Goal: Task Accomplishment & Management: Manage account settings

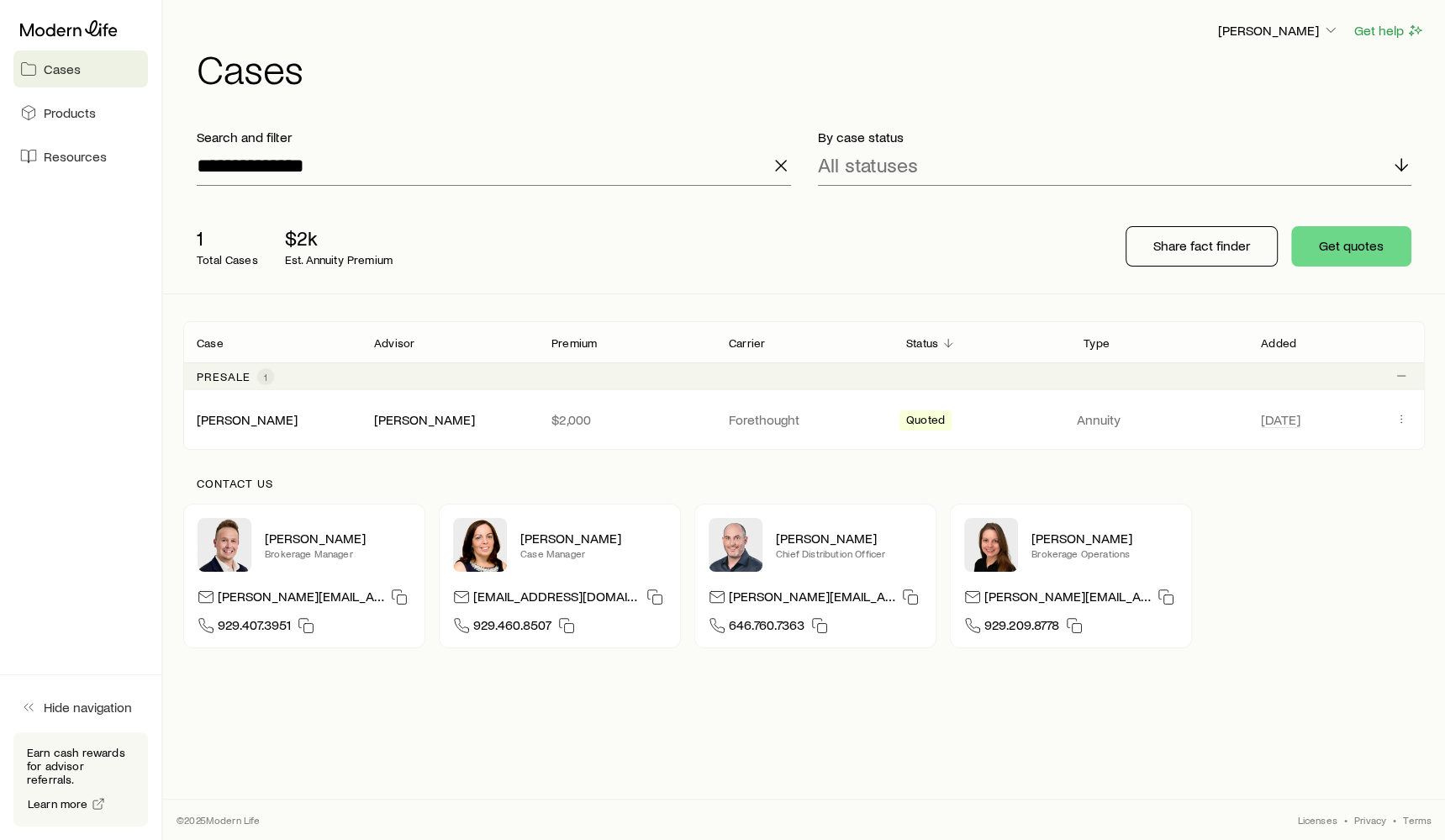
click at [792, 167] on div "**********" at bounding box center [494, 156] width 622 height 84
click at [781, 167] on icon "button" at bounding box center [781, 165] width 20 height 20
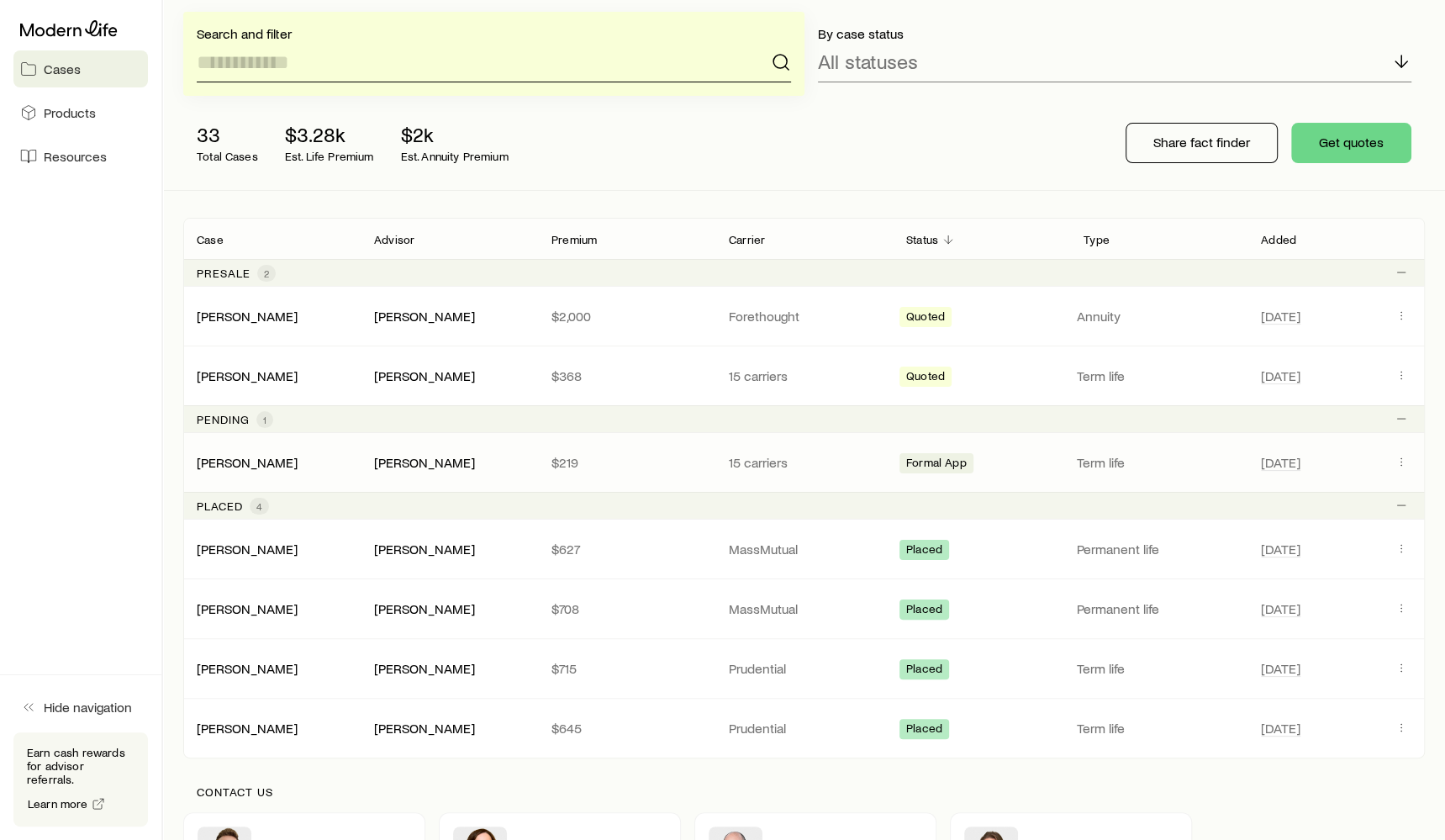
scroll to position [83, 0]
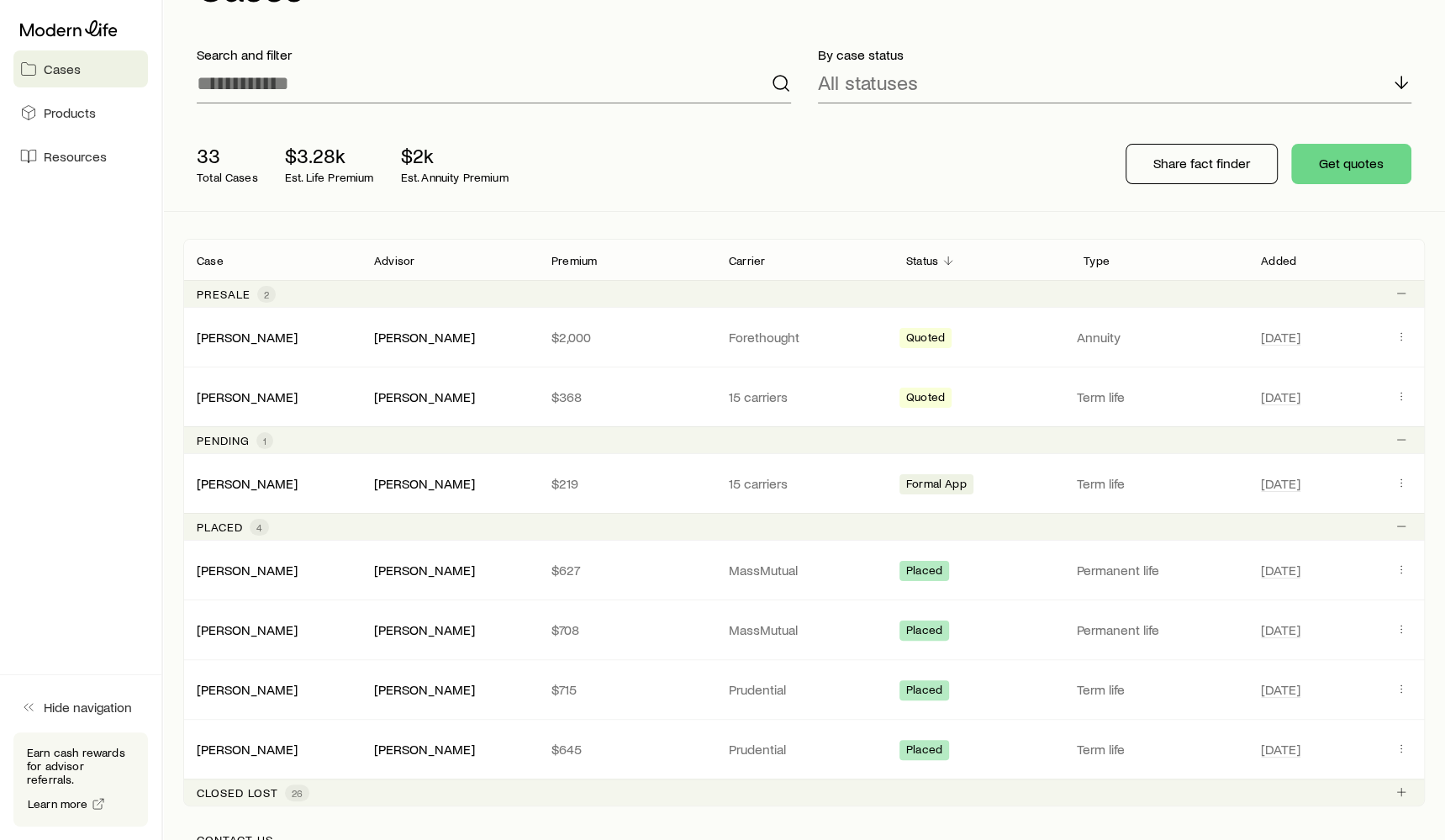
click at [983, 197] on div "33 Total Cases $3.28k Est. Life Premium $2k Est. Annuity Premium Share fact fin…" at bounding box center [804, 164] width 1242 height 94
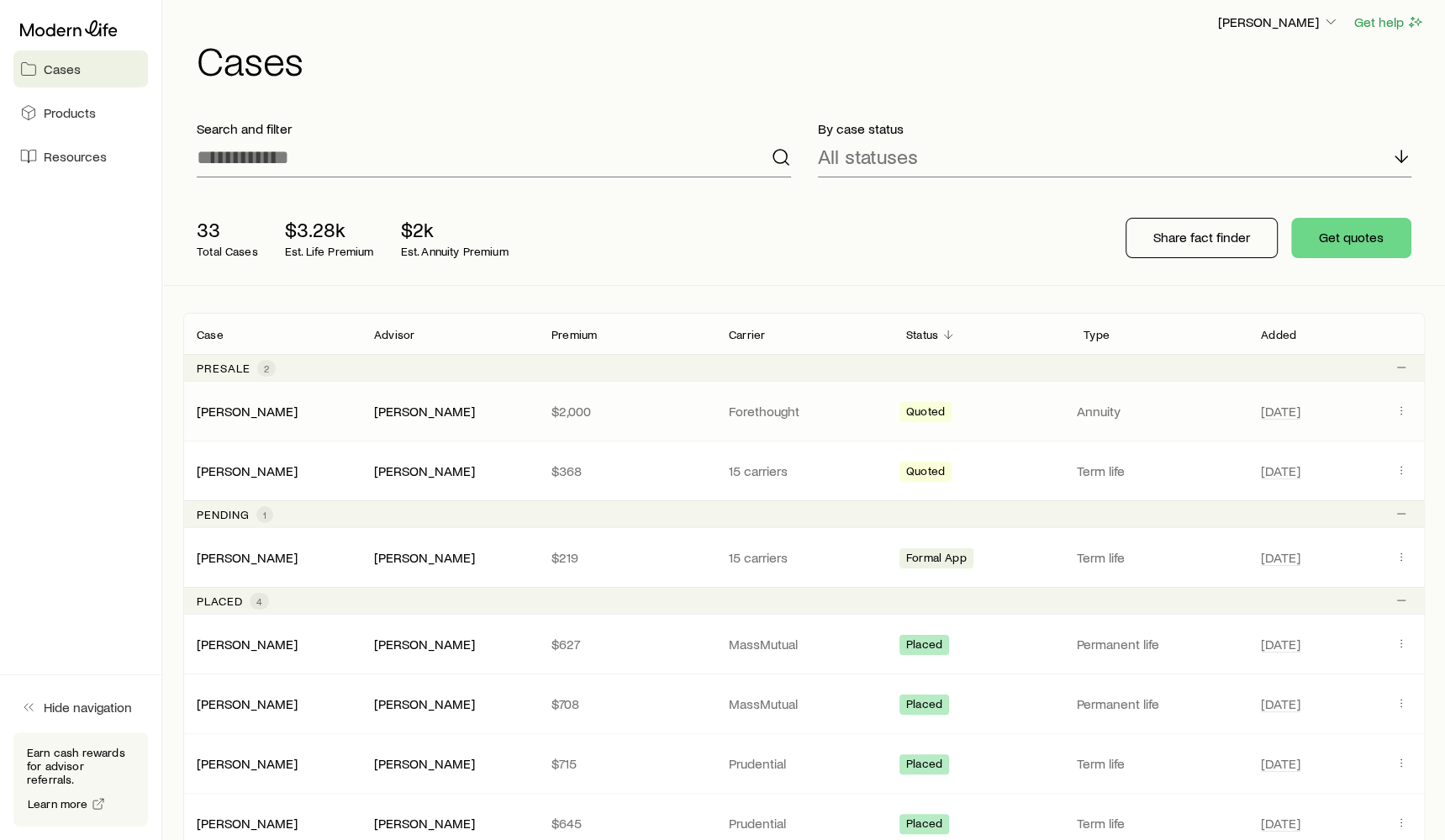
scroll to position [0, 0]
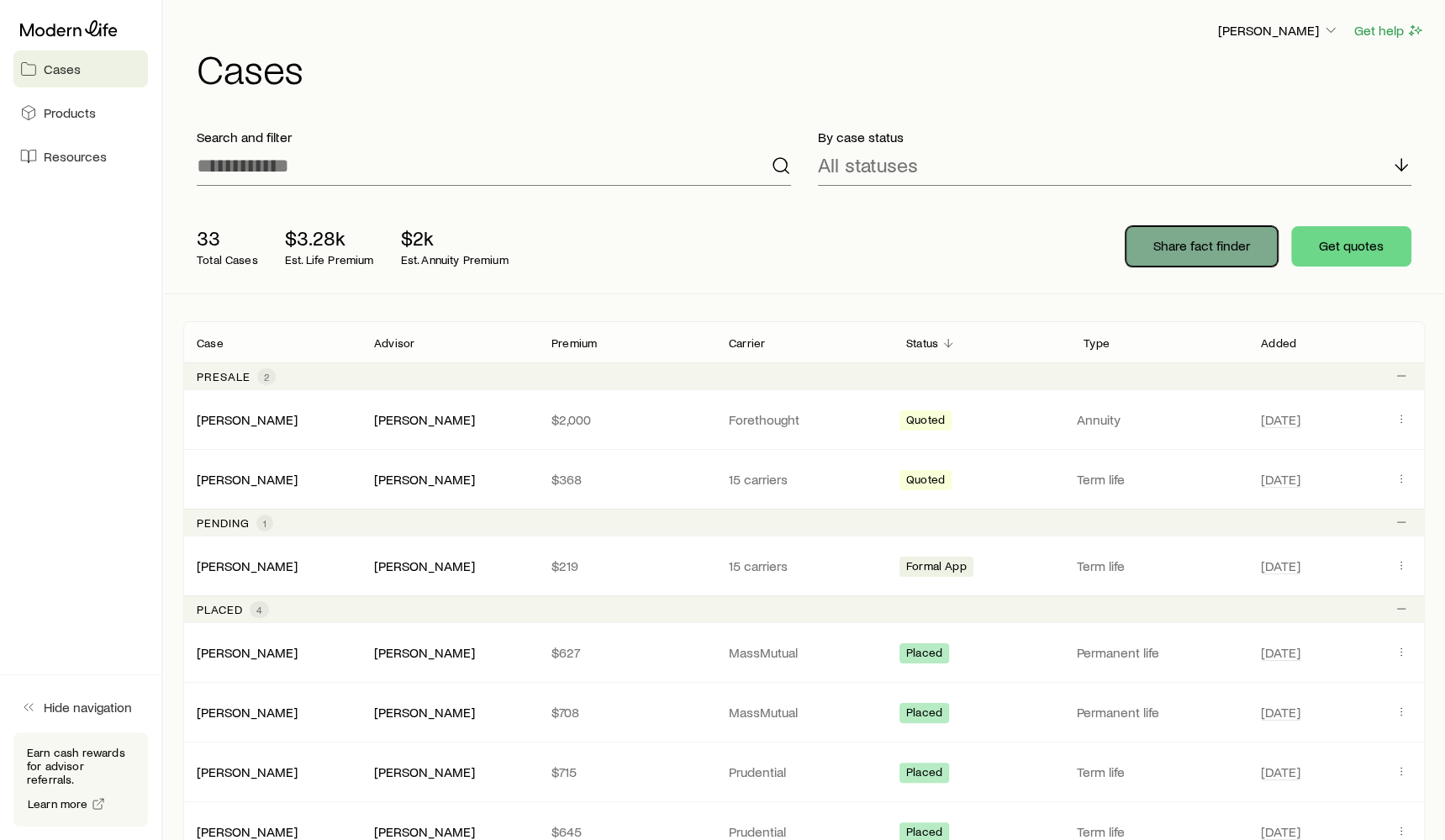
click at [1192, 252] on p "Share fact finder" at bounding box center [1201, 246] width 96 height 17
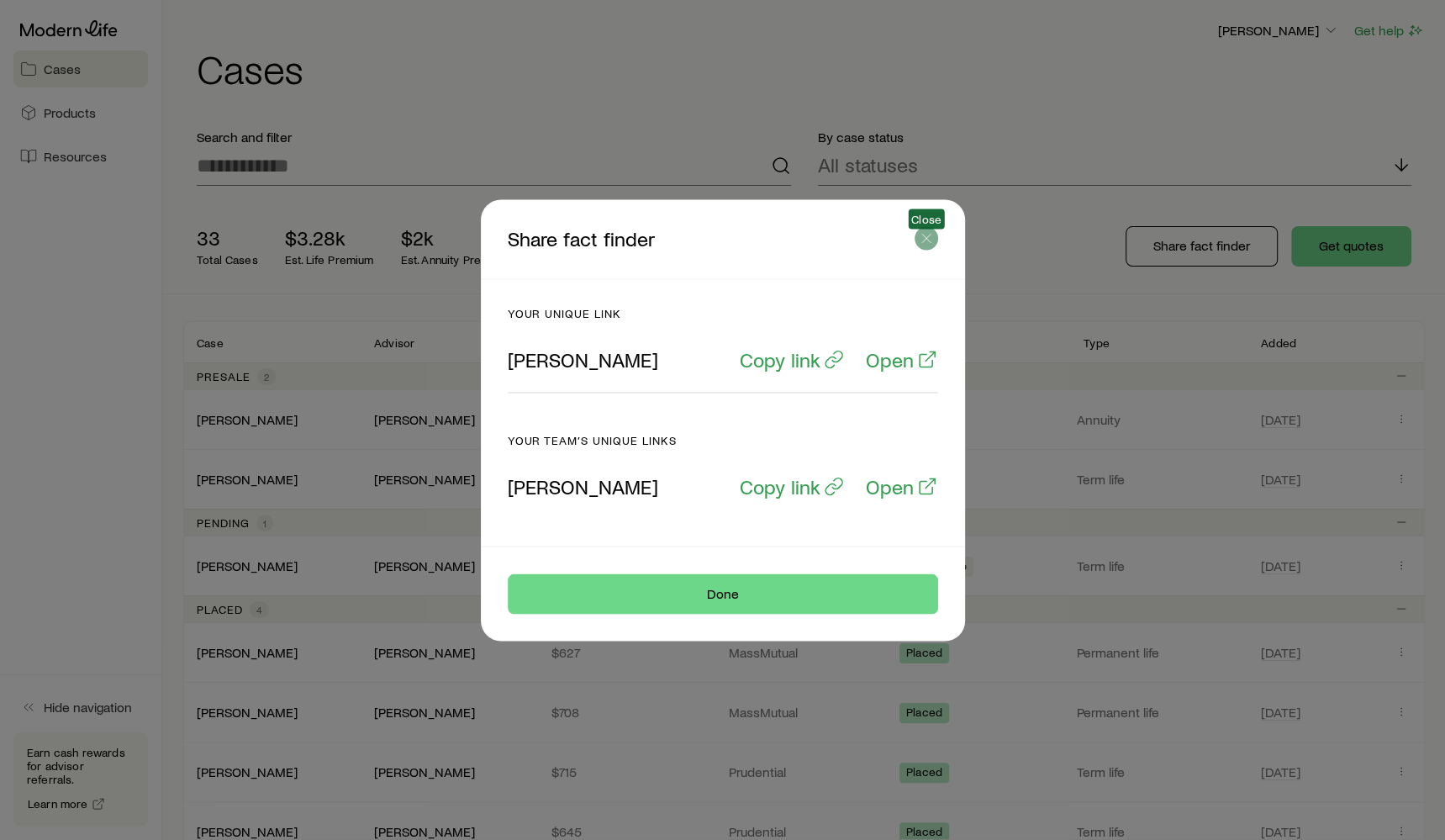
click at [930, 243] on icon "button" at bounding box center [926, 237] width 17 height 17
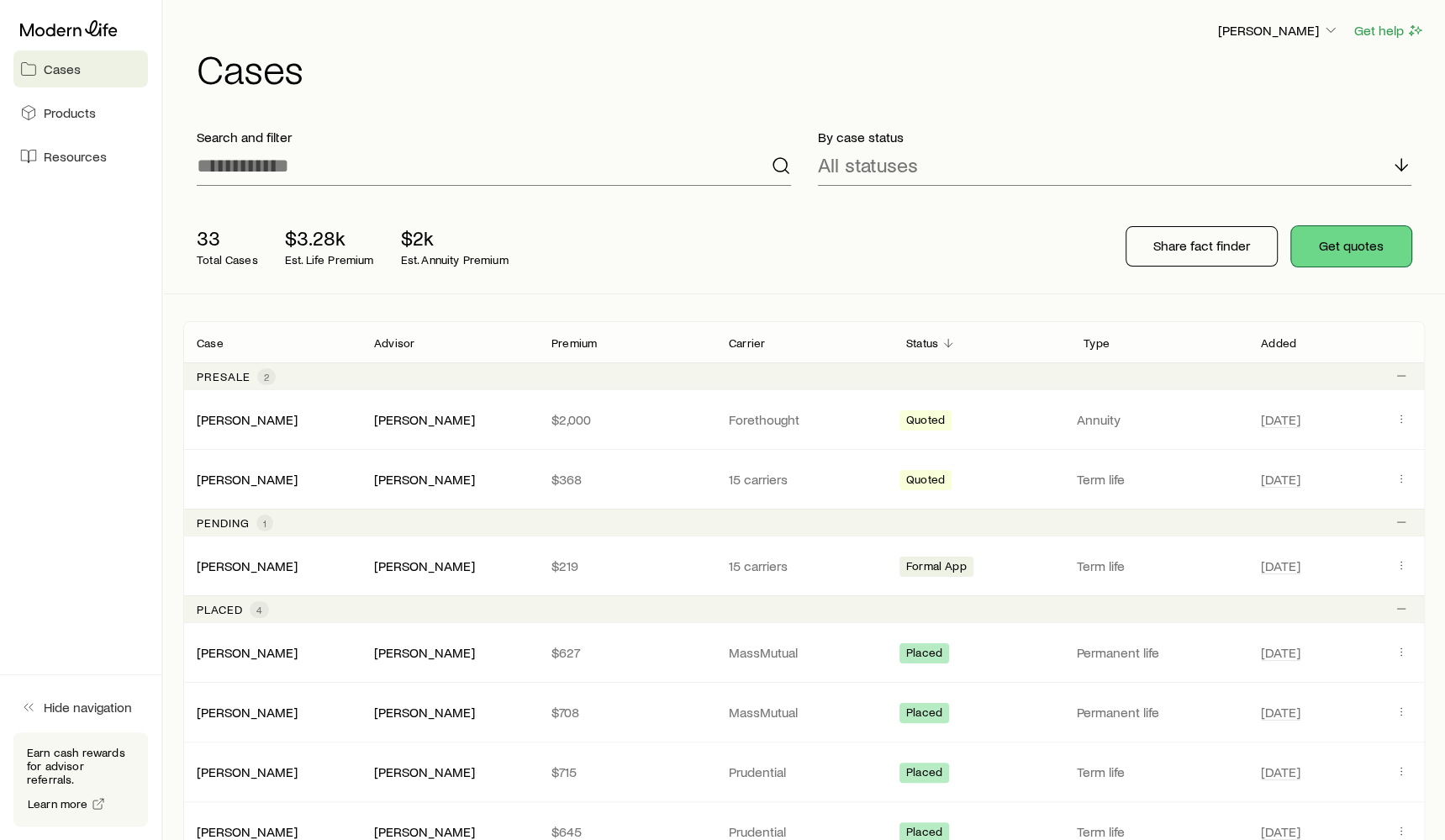
click at [1352, 250] on button "Get quotes" at bounding box center [1351, 246] width 121 height 40
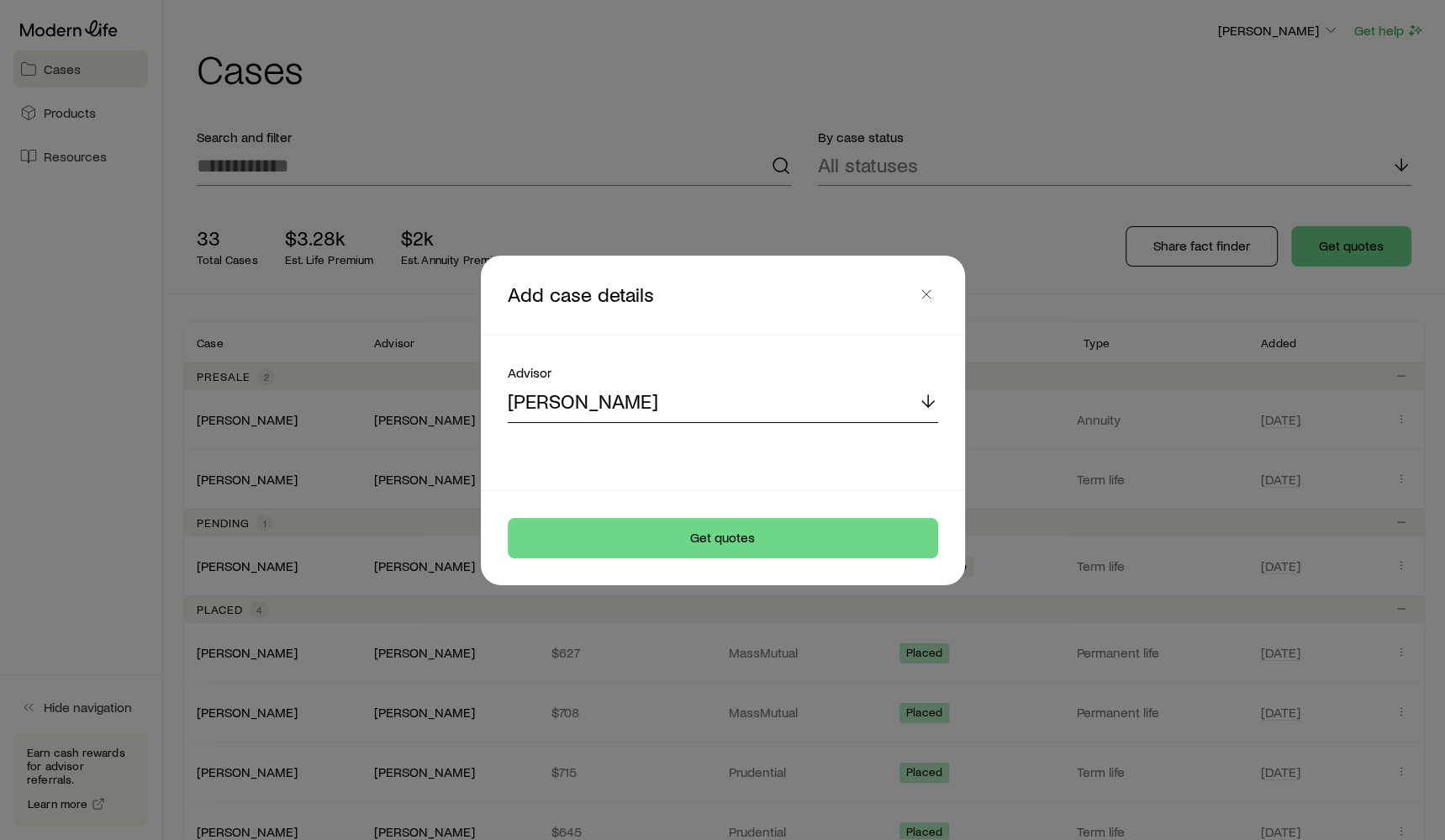
click at [807, 411] on div "[PERSON_NAME]" at bounding box center [722, 402] width 430 height 40
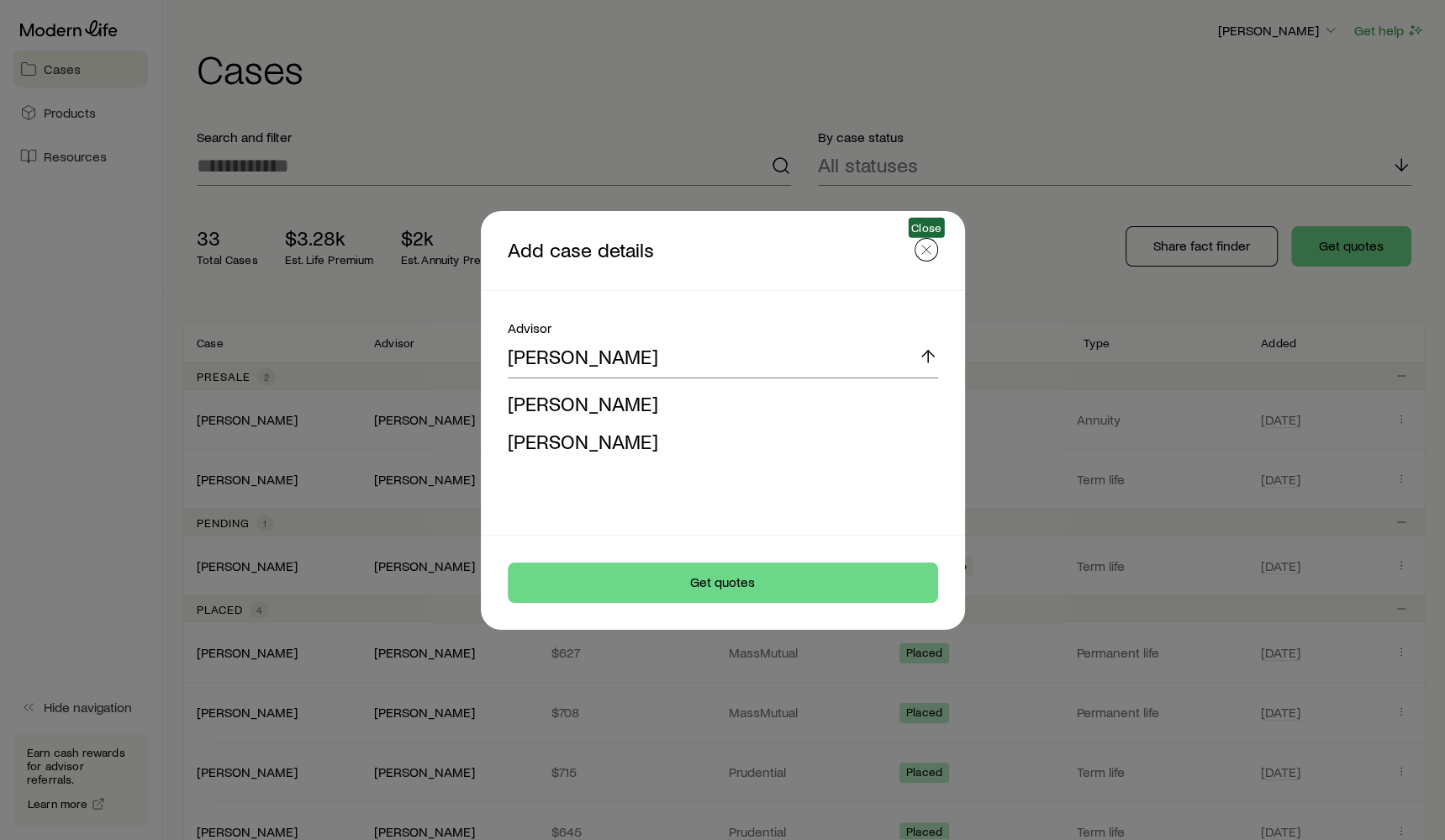
click at [923, 251] on line "button" at bounding box center [926, 249] width 8 height 8
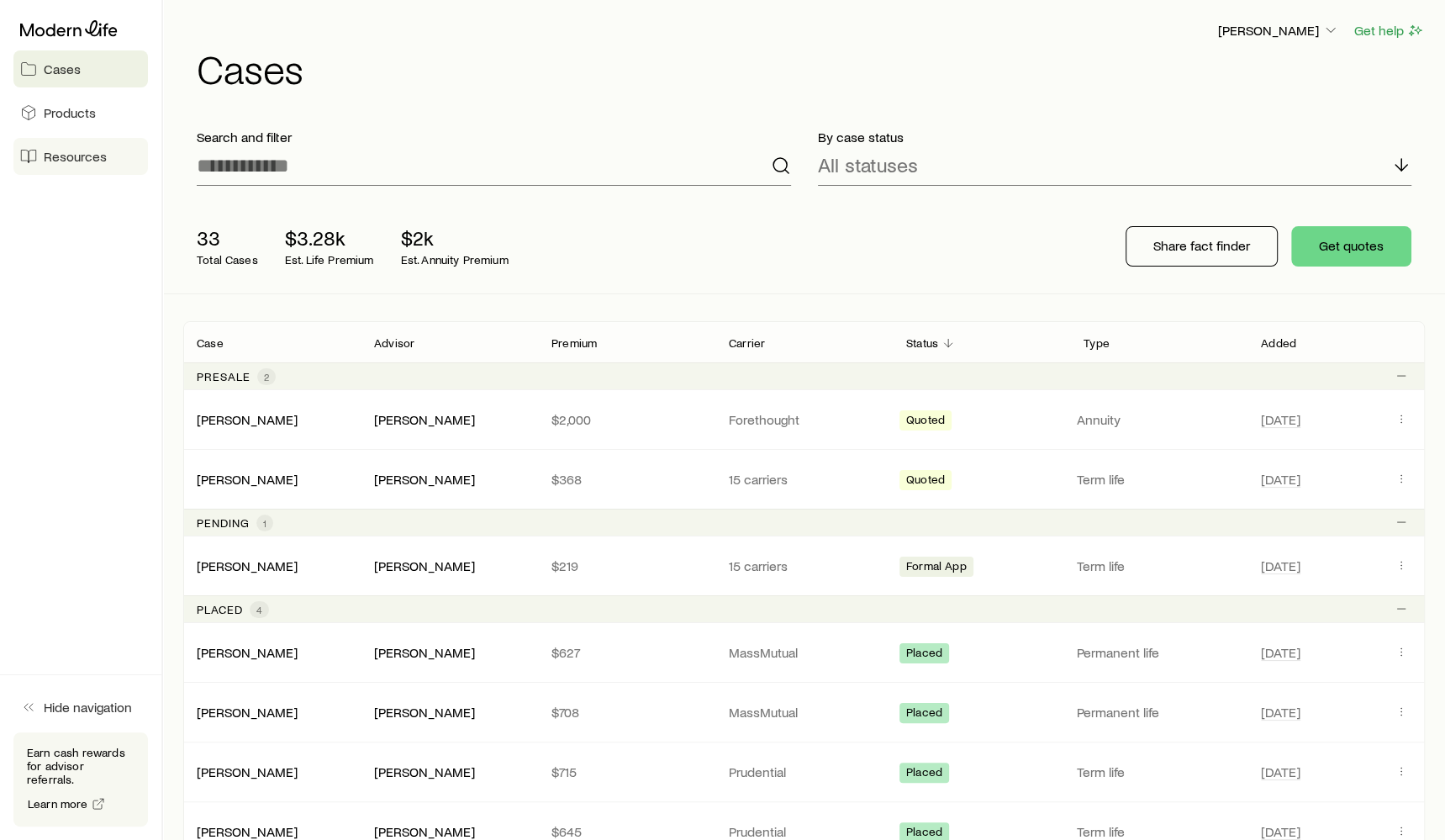
click at [86, 160] on span "Resources" at bounding box center [76, 156] width 63 height 17
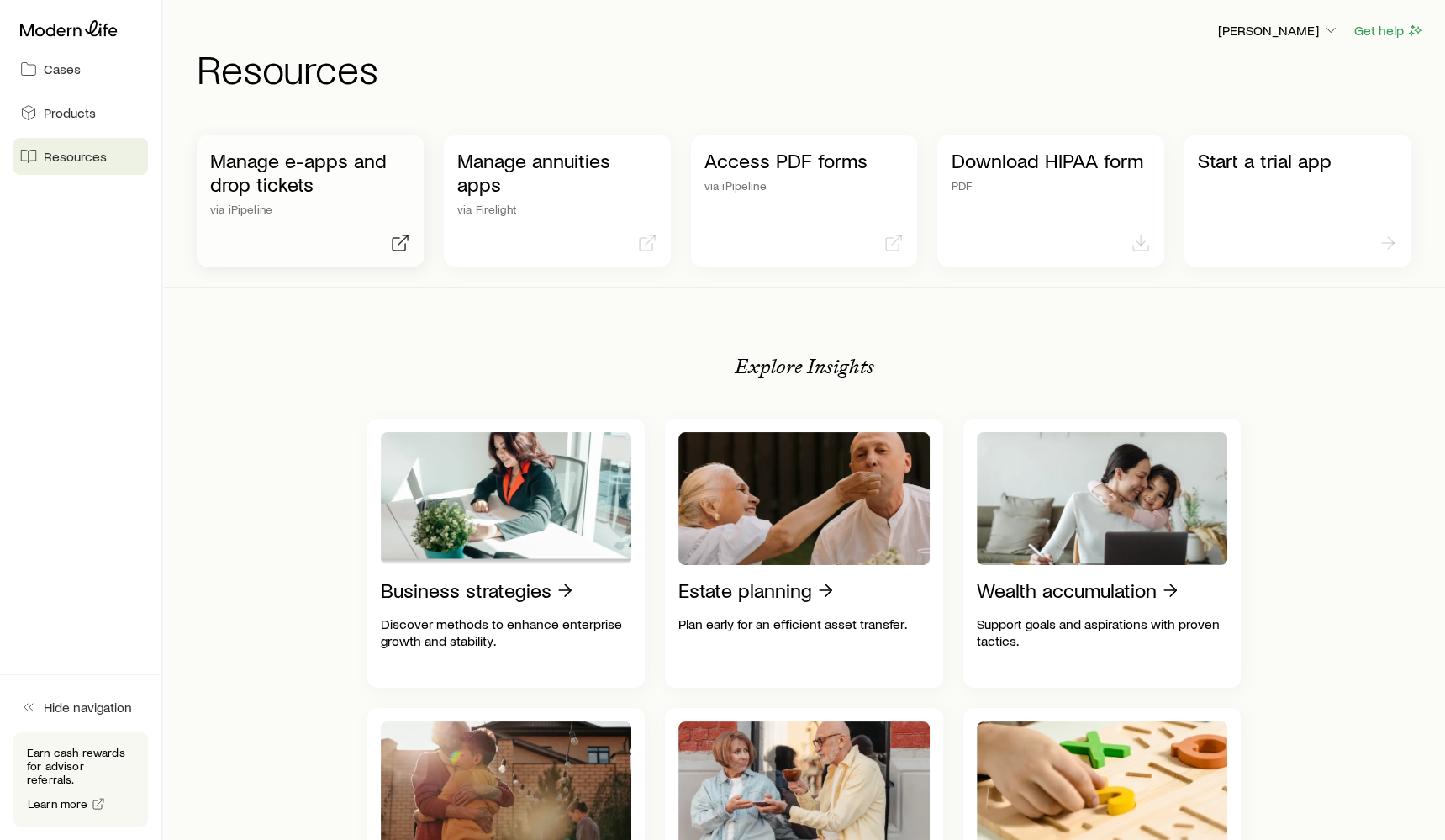
click at [319, 214] on p "via iPipeline" at bounding box center [310, 209] width 200 height 13
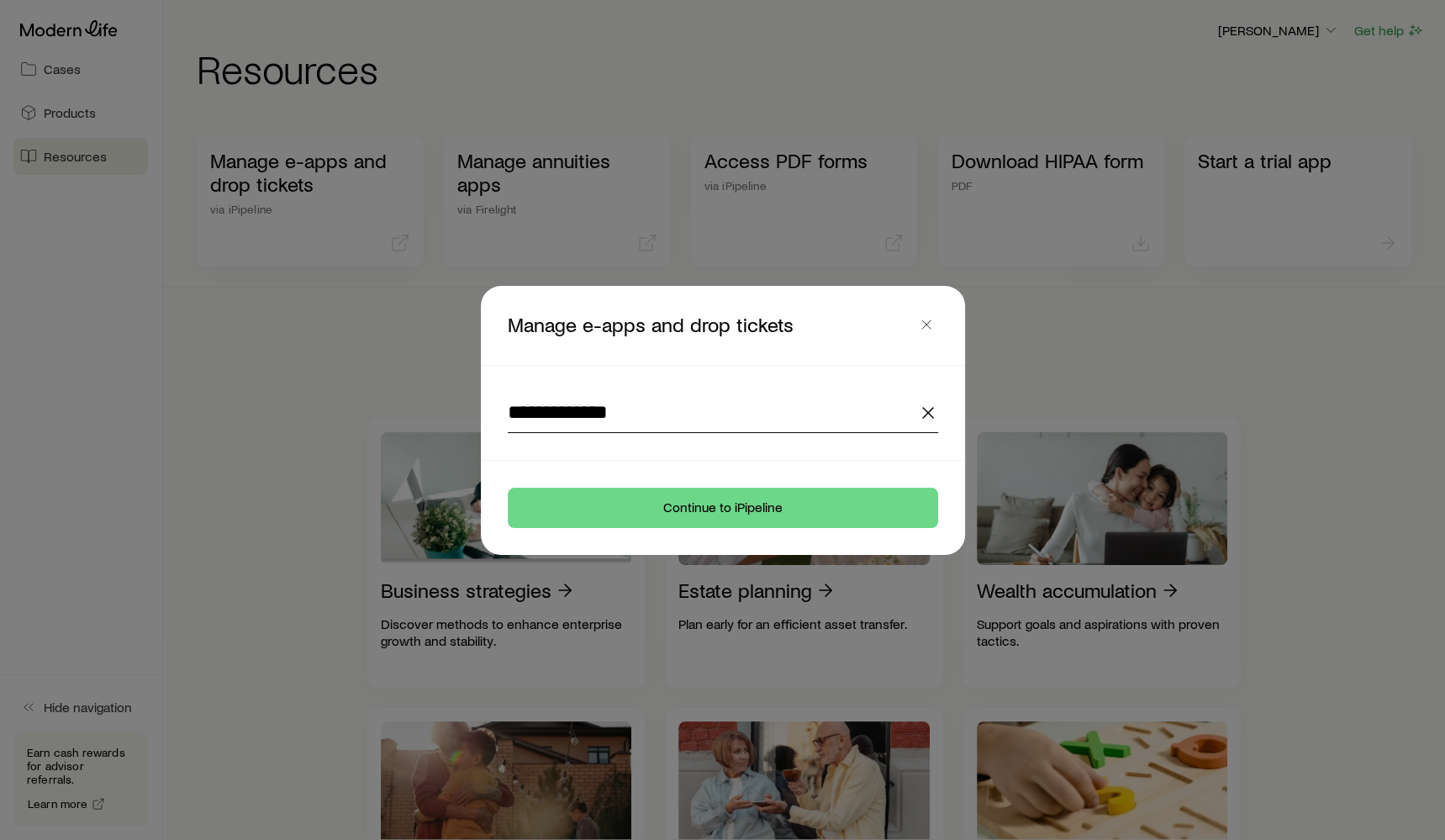
drag, startPoint x: 749, startPoint y: 416, endPoint x: 435, endPoint y: 387, distance: 315.3
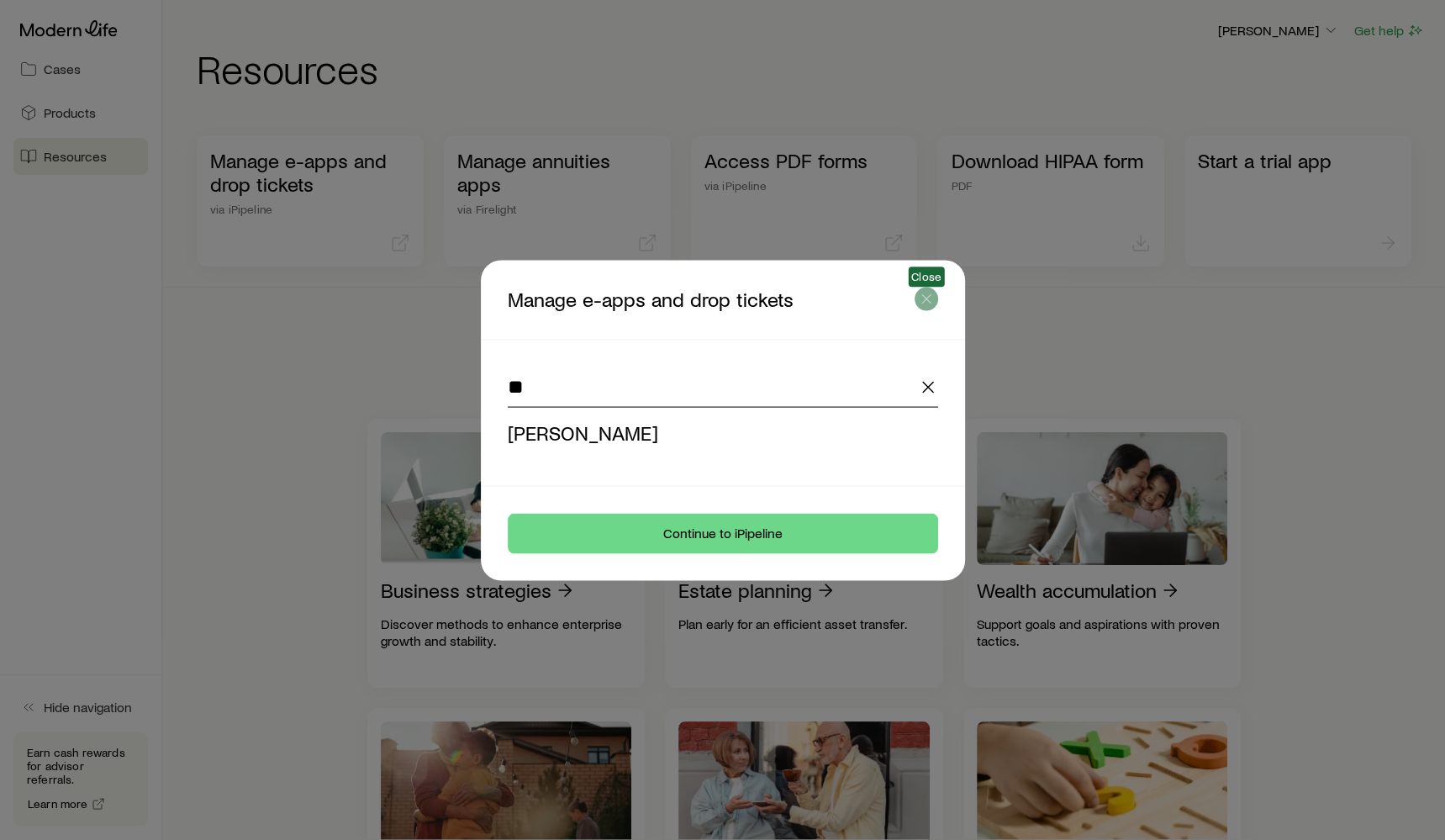
type input "**********"
click at [929, 296] on header "Manage e-apps and drop tickets Close" at bounding box center [723, 299] width 484 height 79
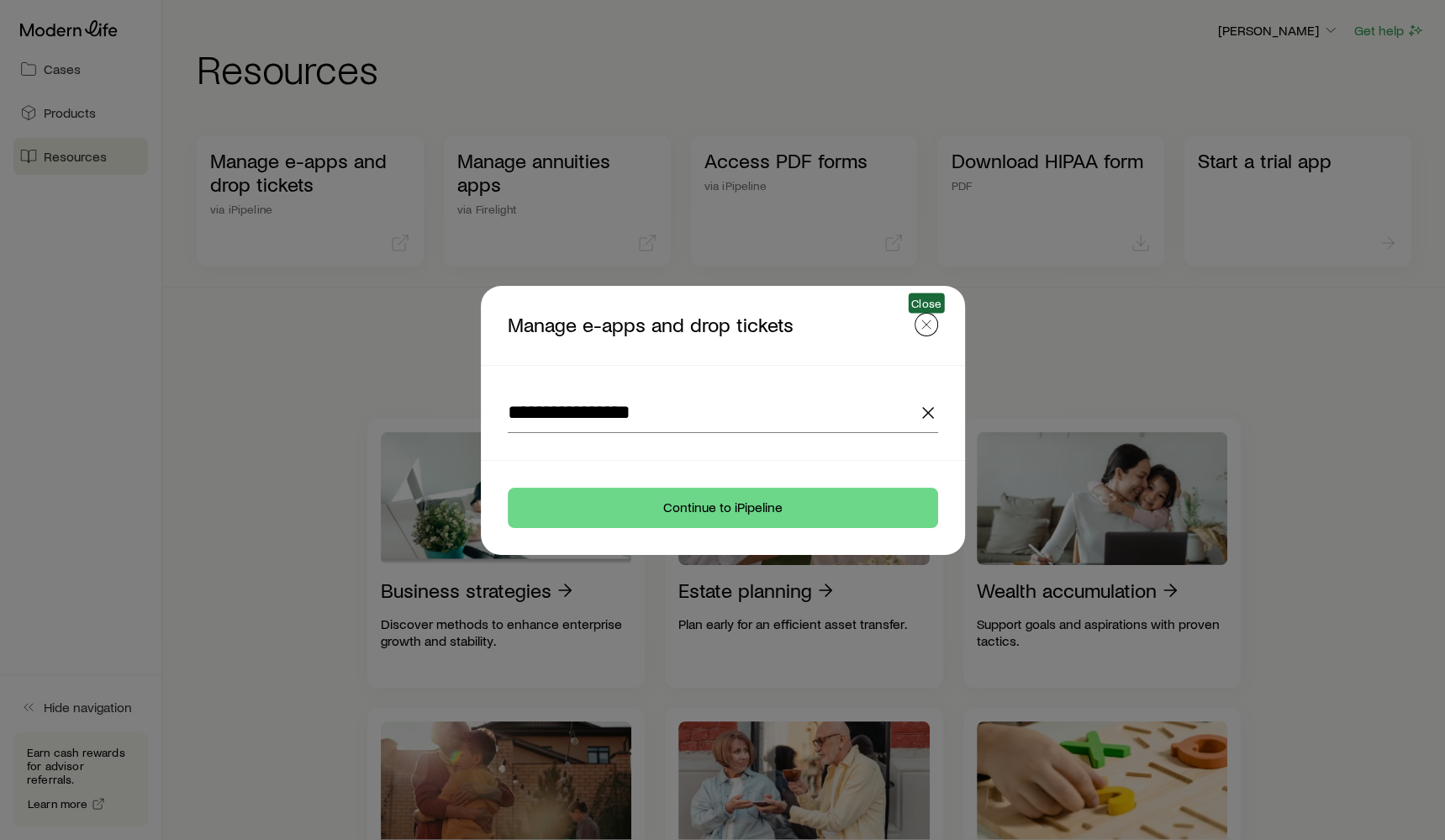
click at [922, 321] on line "button" at bounding box center [926, 324] width 8 height 8
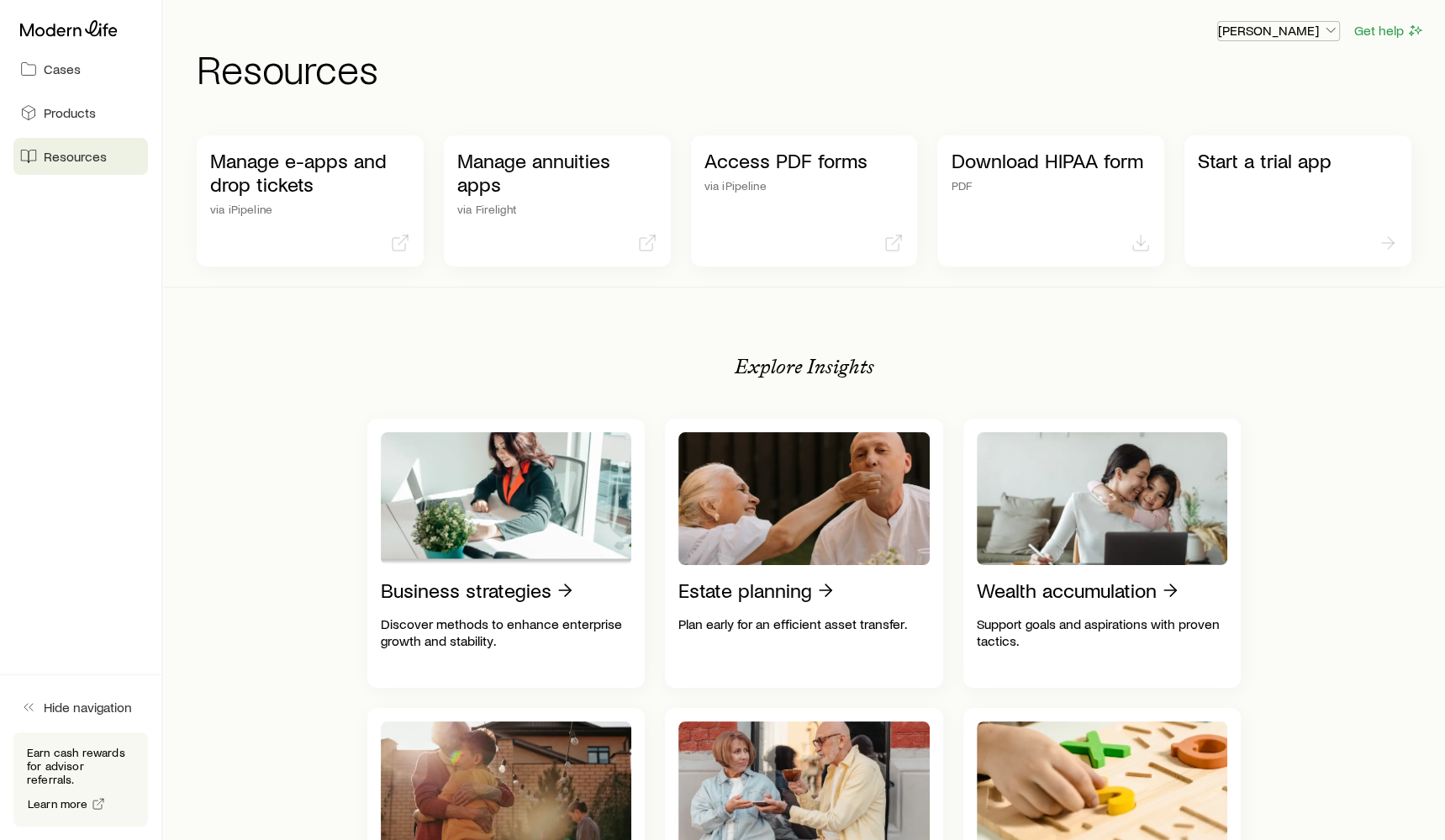
click at [1295, 33] on p "[PERSON_NAME]" at bounding box center [1279, 30] width 121 height 17
click at [1216, 33] on div "[PERSON_NAME] Get help" at bounding box center [811, 30] width 1228 height 21
click at [67, 67] on span "Cases" at bounding box center [62, 68] width 37 height 17
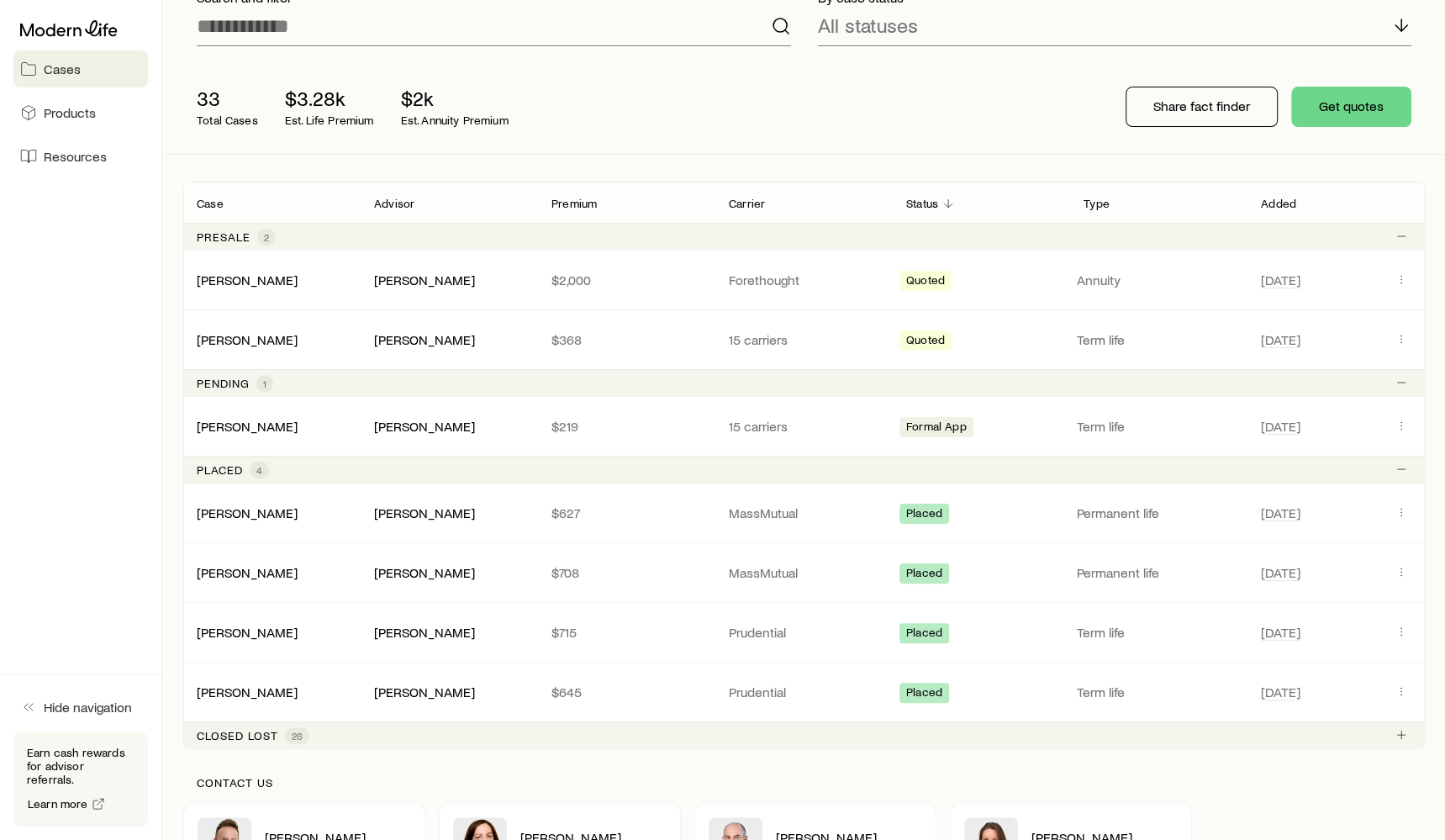
scroll to position [136, 0]
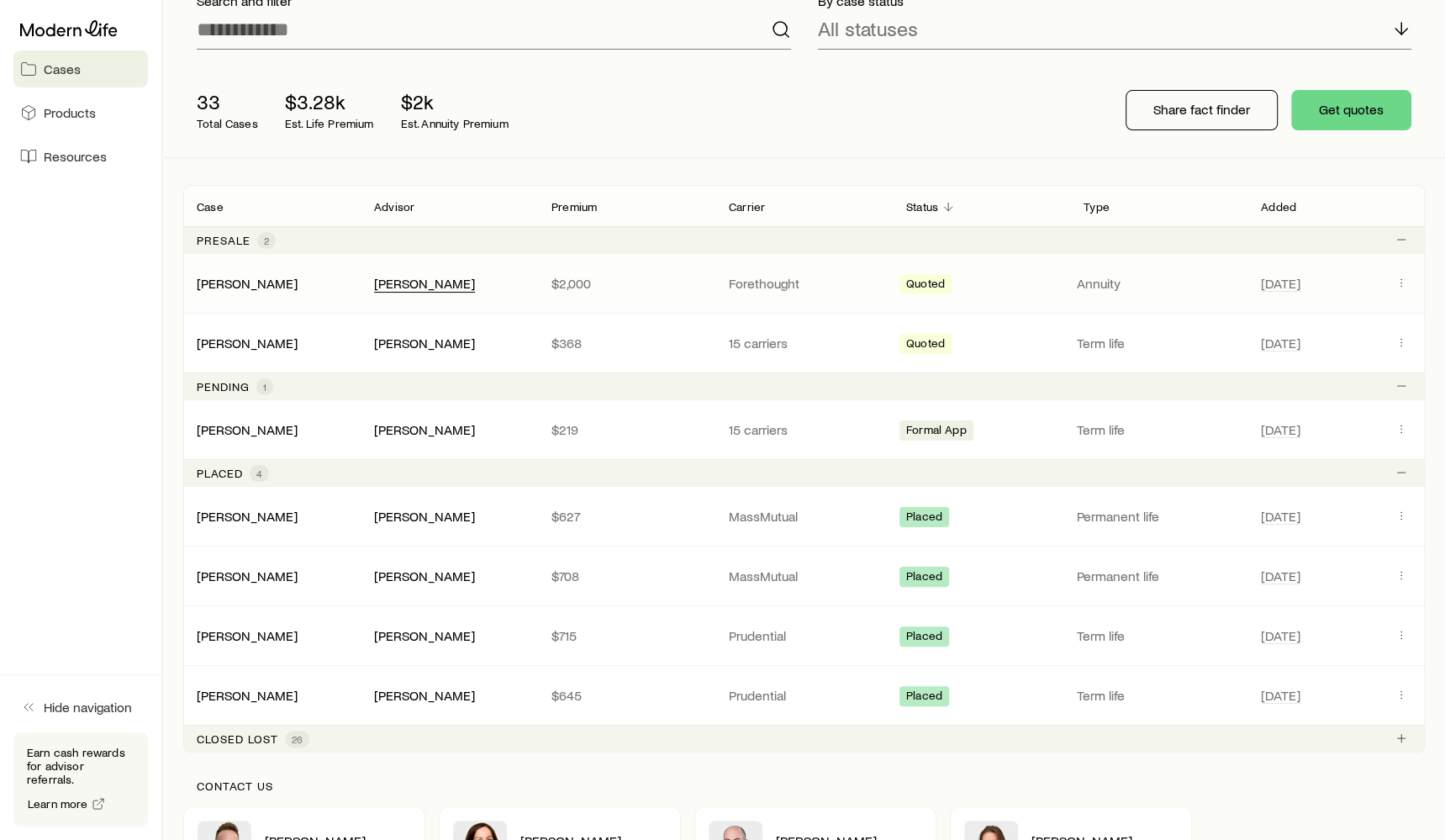
click at [414, 286] on div "[PERSON_NAME]" at bounding box center [425, 284] width 101 height 18
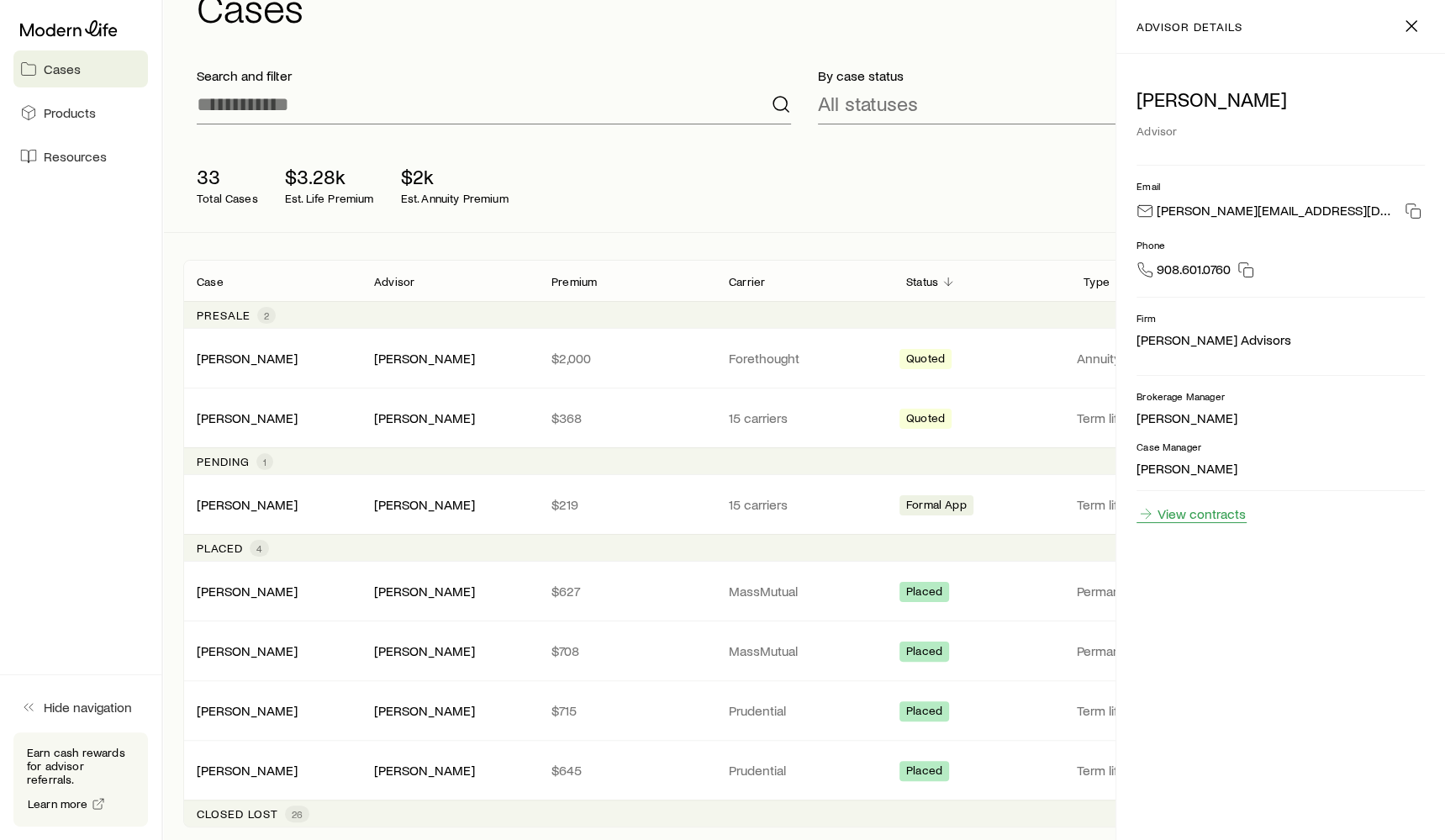
scroll to position [59, 0]
click at [1405, 24] on icon "button" at bounding box center [1412, 26] width 20 height 20
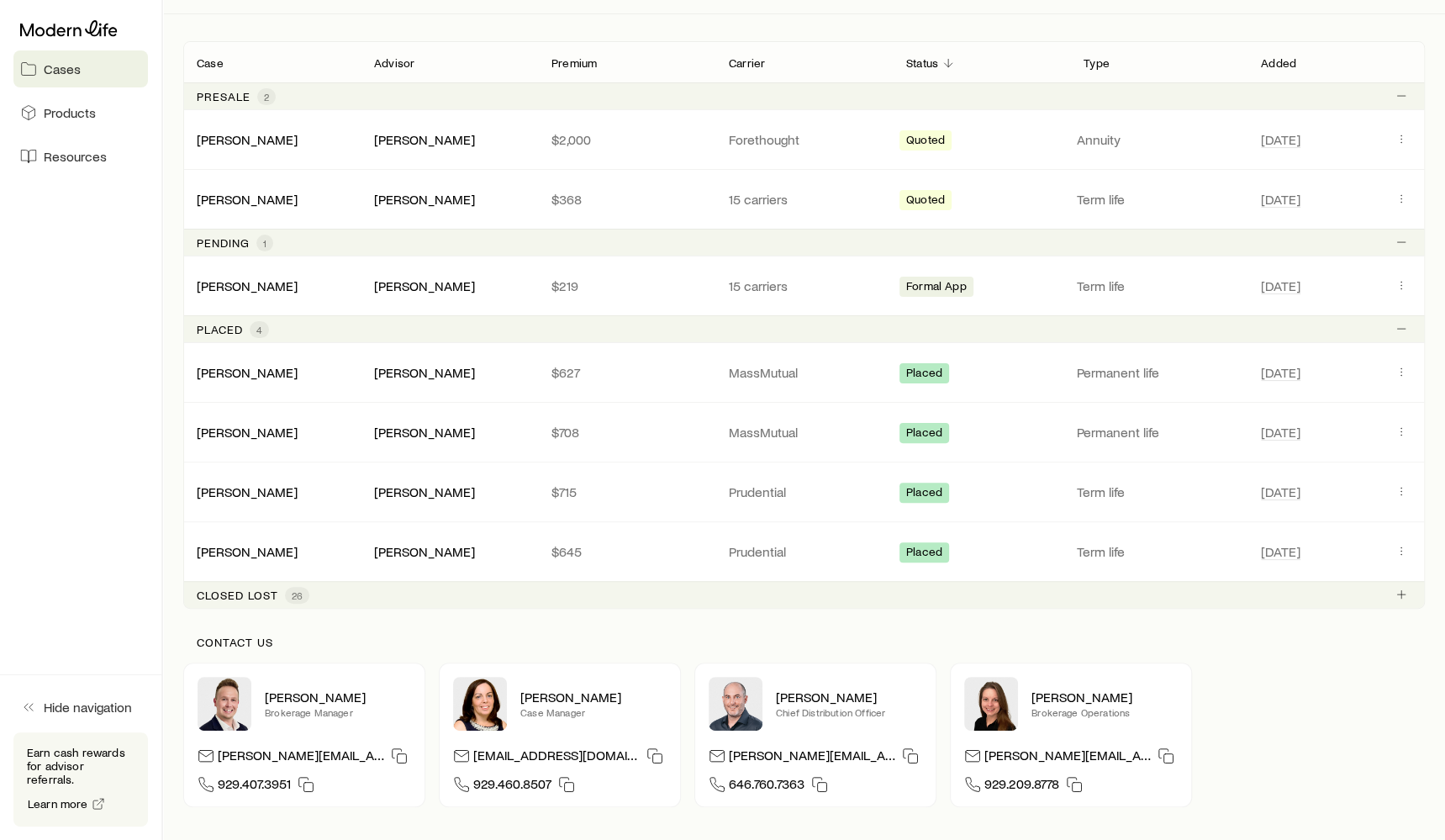
scroll to position [0, 0]
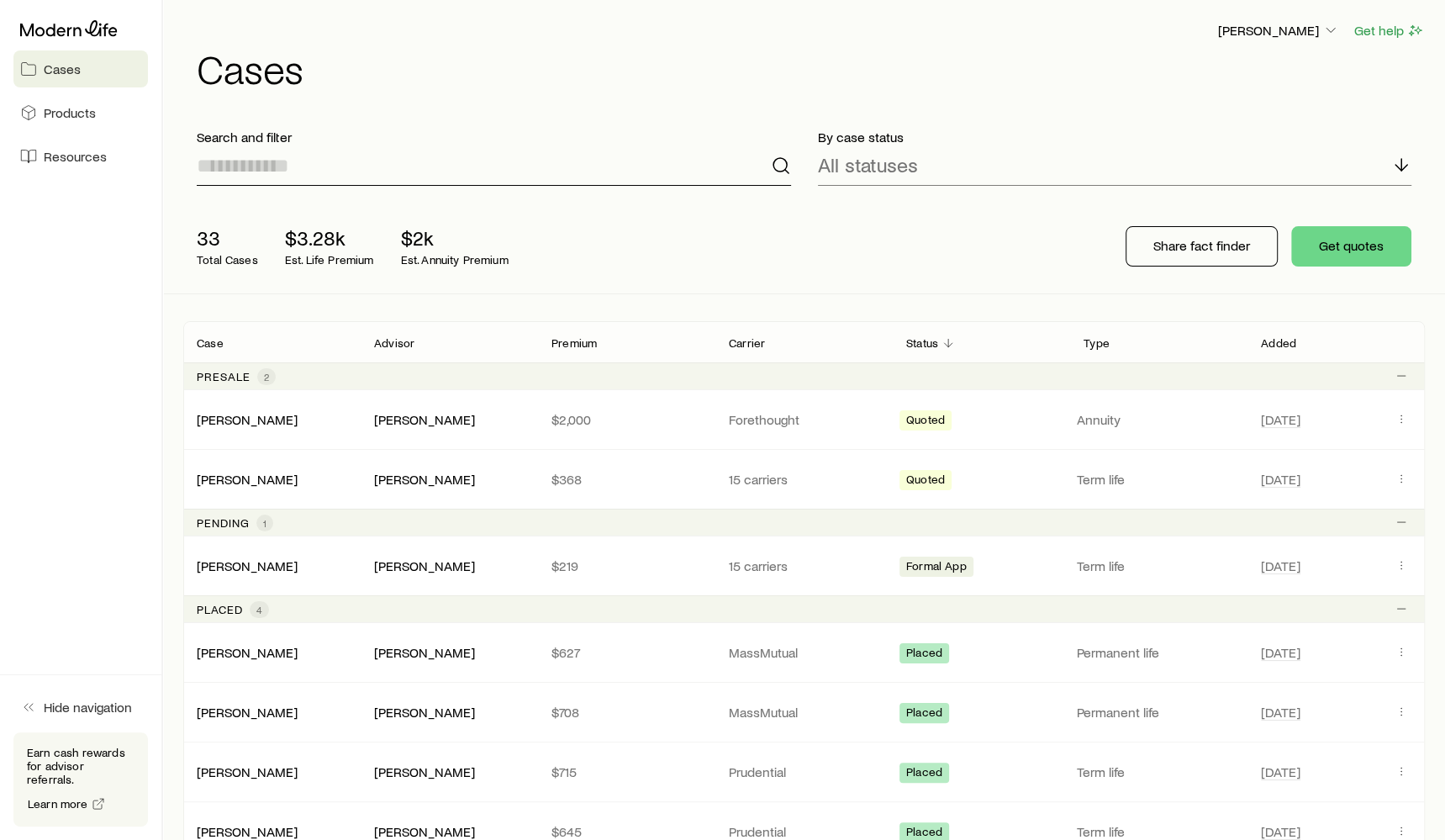
click at [528, 165] on input at bounding box center [494, 165] width 595 height 40
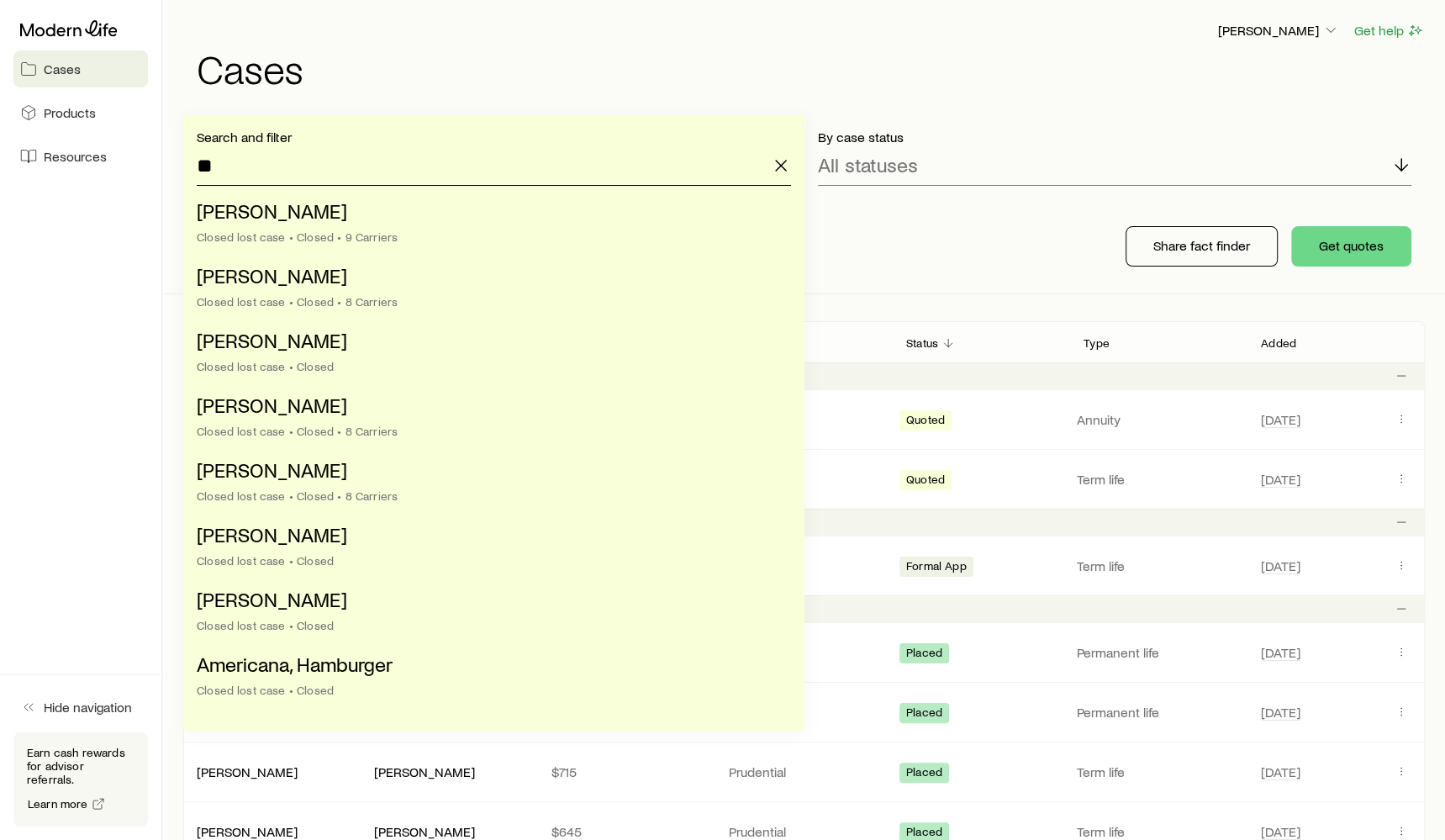
type input "*"
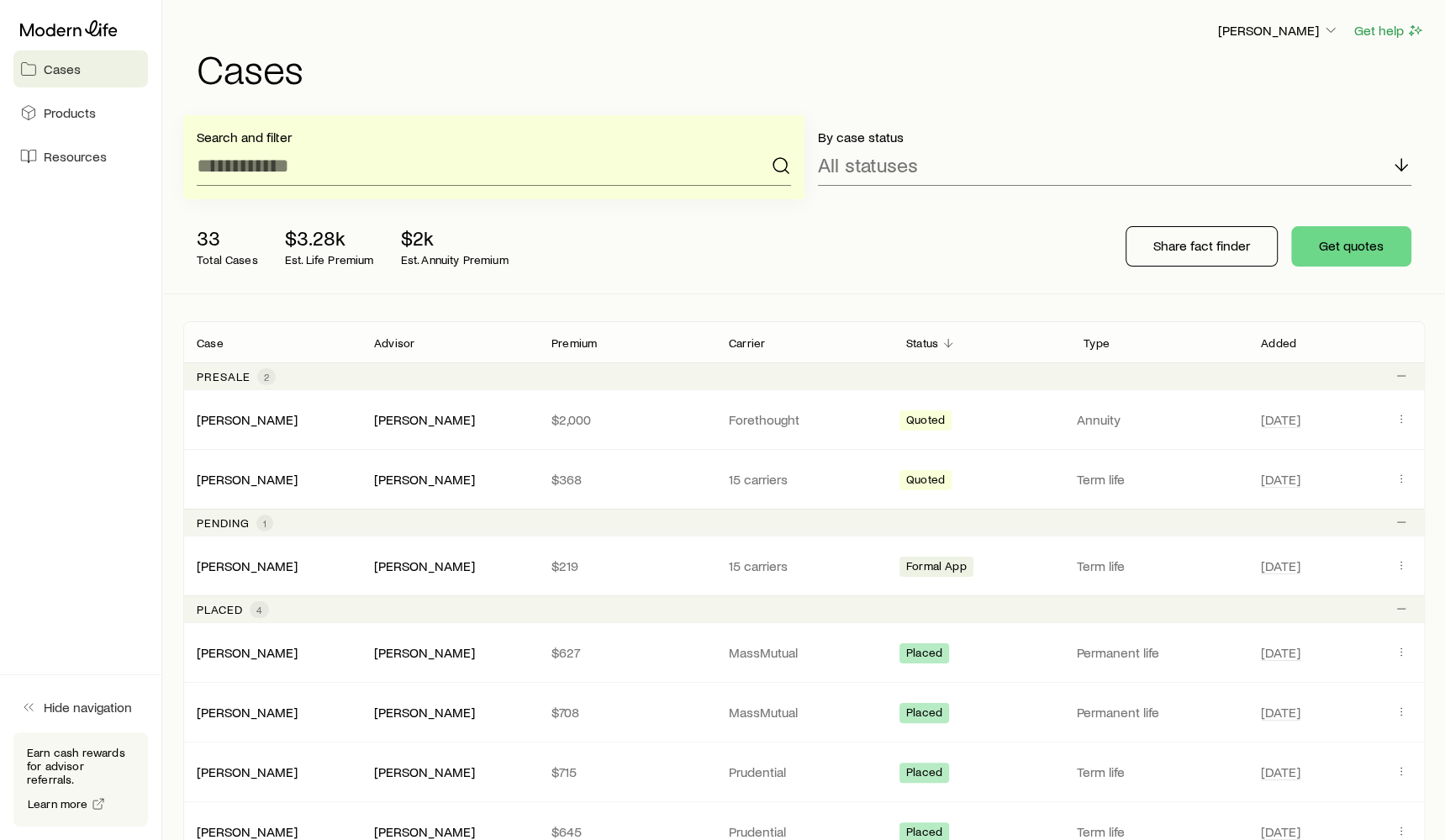
click at [486, 102] on div "[PERSON_NAME] Get help Cases" at bounding box center [804, 54] width 1242 height 109
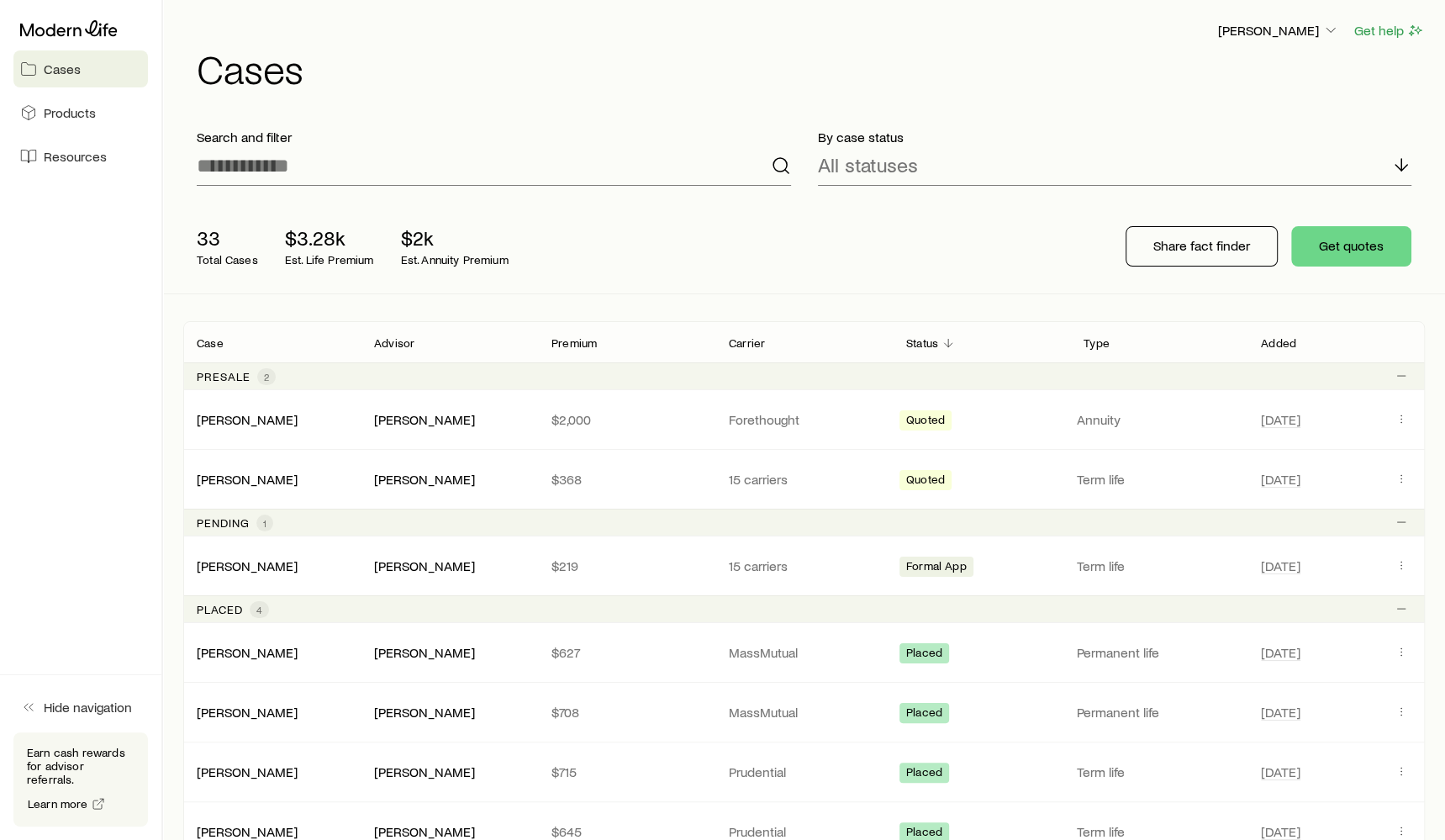
scroll to position [333, 0]
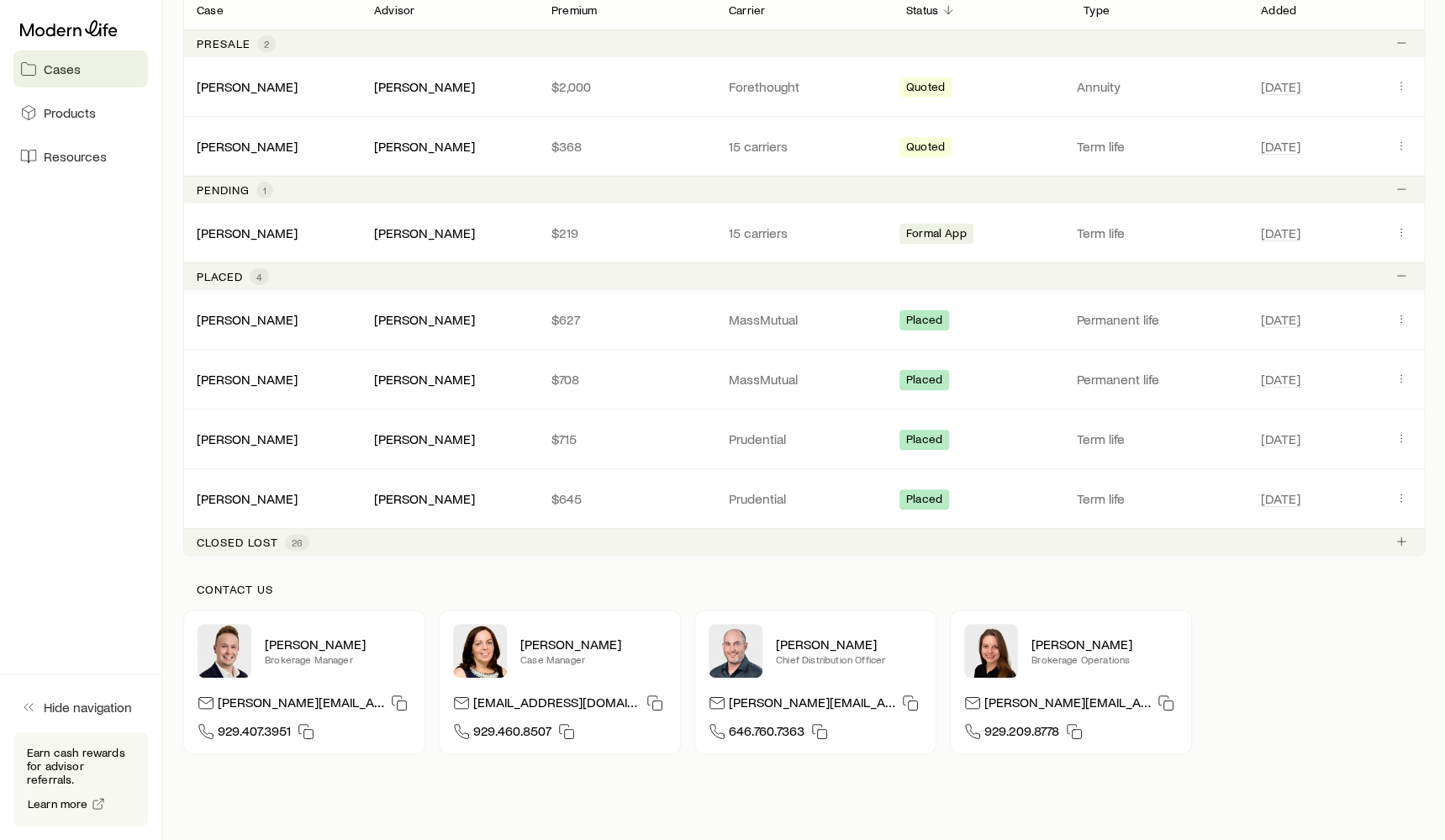
click at [294, 535] on span "26" at bounding box center [297, 541] width 11 height 13
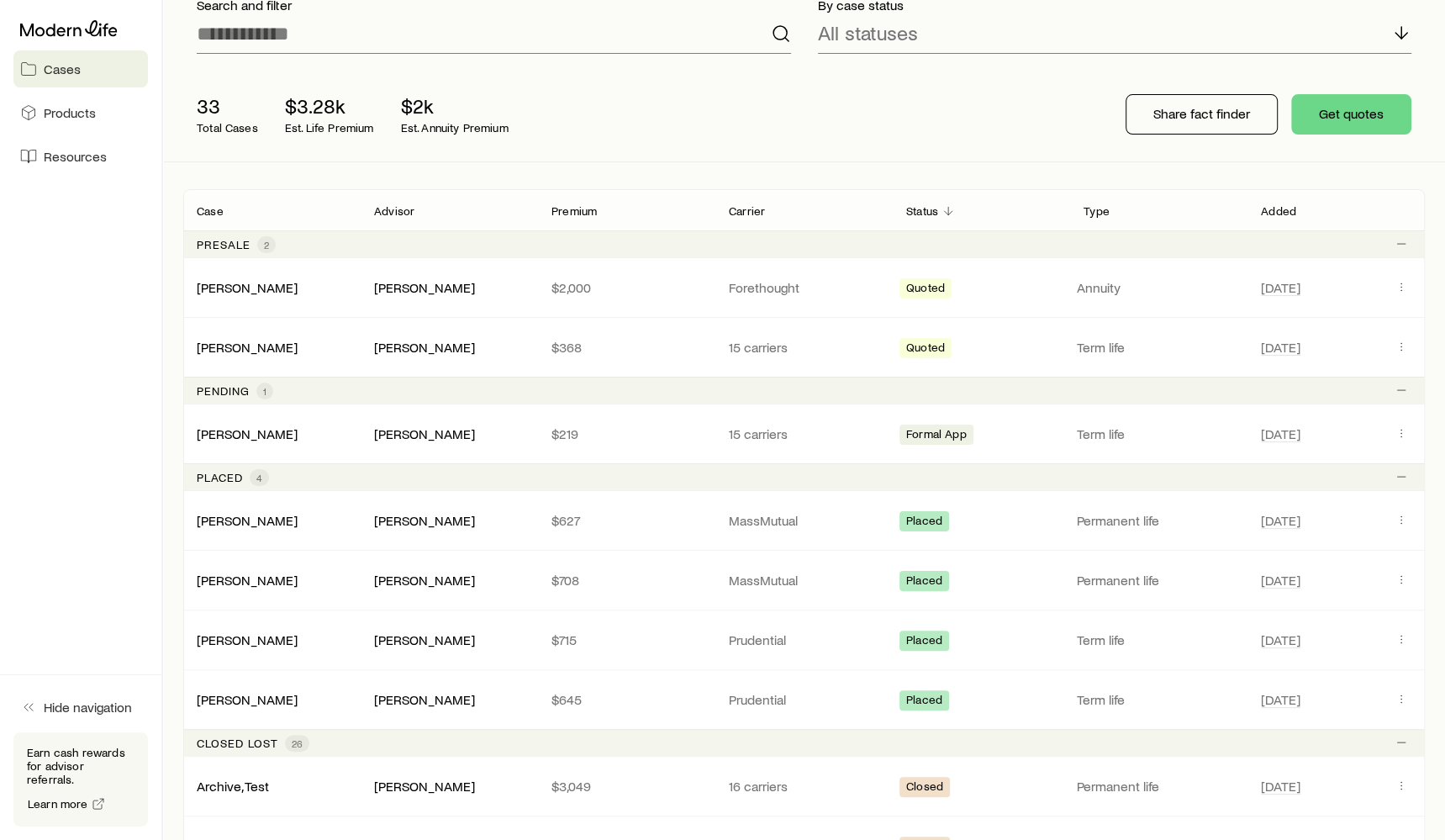
scroll to position [129, 0]
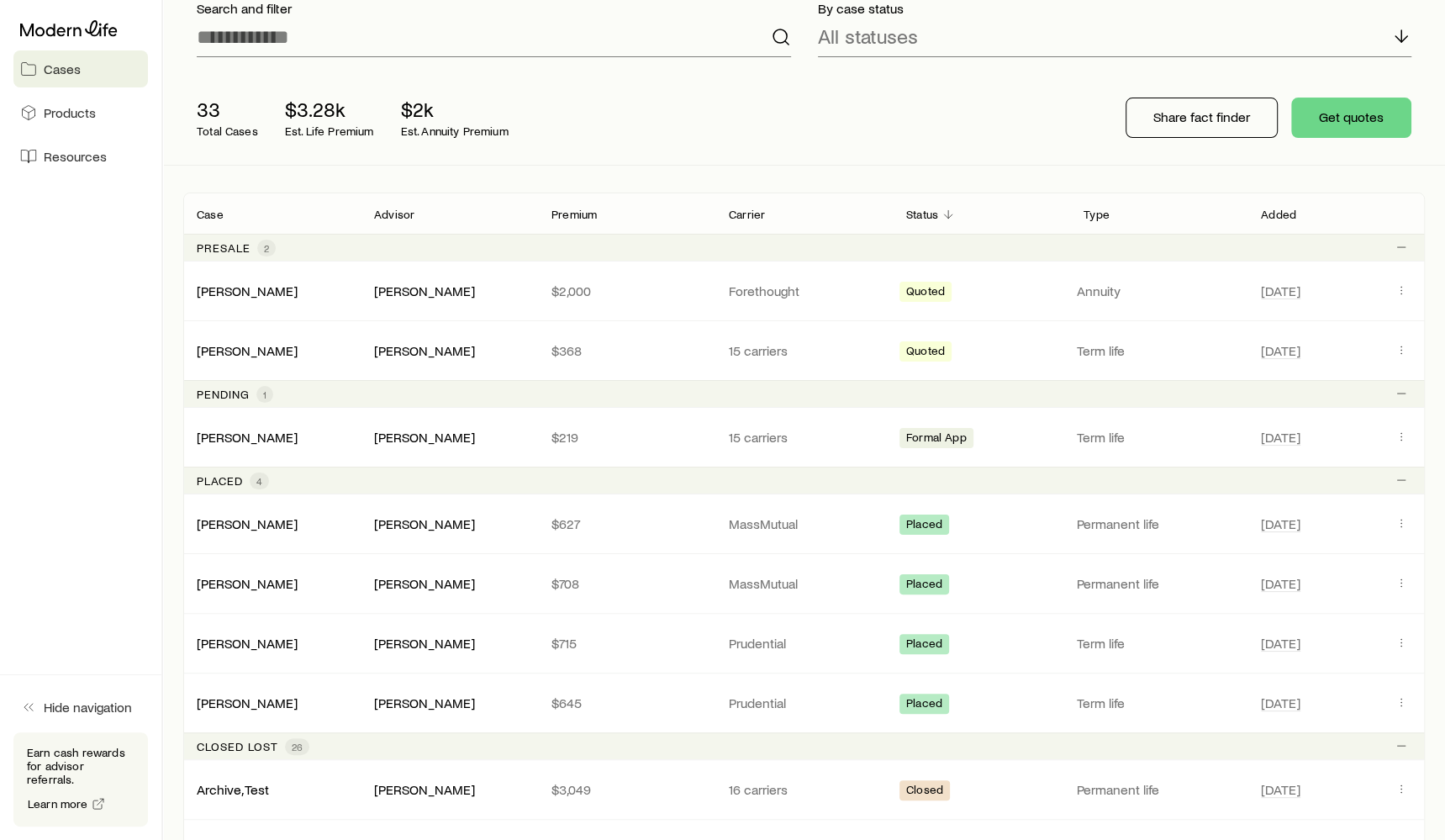
click at [300, 740] on span "26" at bounding box center [297, 746] width 11 height 13
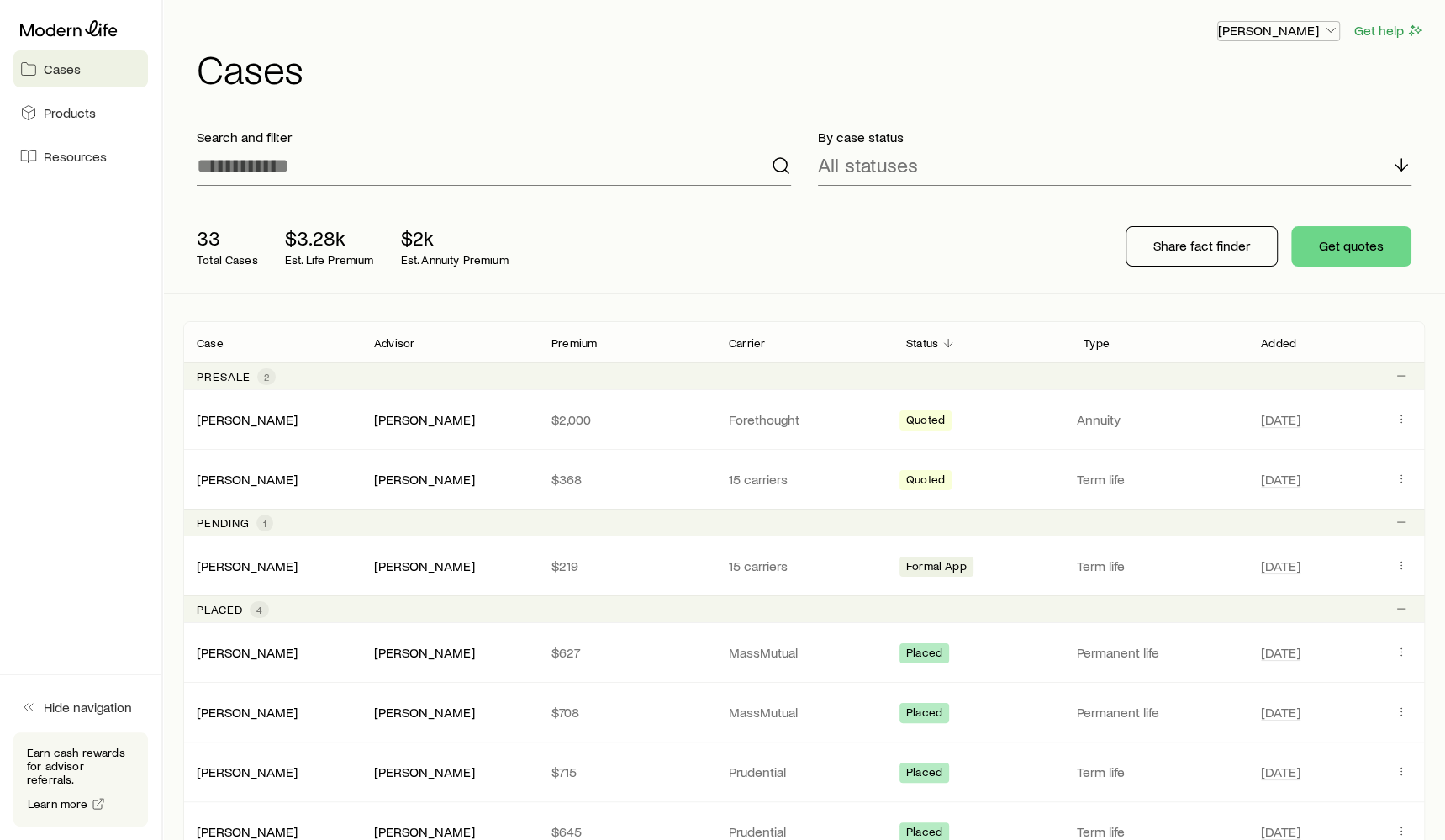
click at [1288, 28] on p "[PERSON_NAME]" at bounding box center [1279, 30] width 121 height 17
click at [1194, 169] on button "Sign out" at bounding box center [1240, 157] width 188 height 31
